Goal: Information Seeking & Learning: Learn about a topic

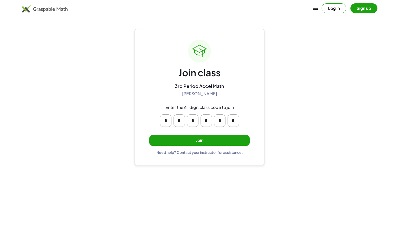
click at [181, 138] on button "Join" at bounding box center [199, 140] width 100 height 11
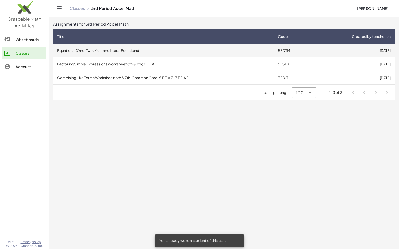
click at [78, 53] on td "Equations: (One, Two, Multi and Literal Equations)" at bounding box center [163, 51] width 221 height 14
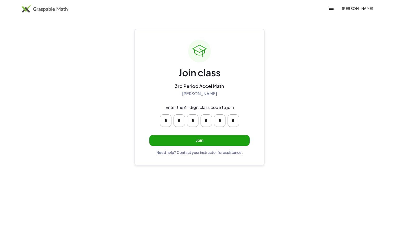
click at [172, 142] on button "Join" at bounding box center [199, 140] width 100 height 11
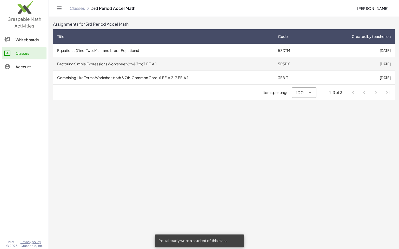
click at [155, 63] on td "Factoring Simple Expressions Worksheet 6th & 7th; 7.EE.A.1" at bounding box center [163, 64] width 221 height 14
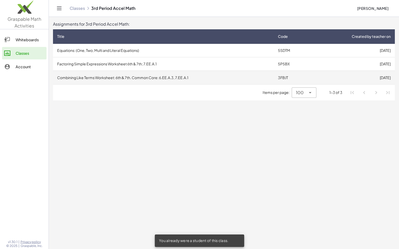
click at [145, 74] on td "Combining Like Terms Worksheet: 6th & 7th. Common Core: 6.EE.A.3, 7.EE.A.1" at bounding box center [163, 78] width 221 height 14
